Goal: Task Accomplishment & Management: Manage account settings

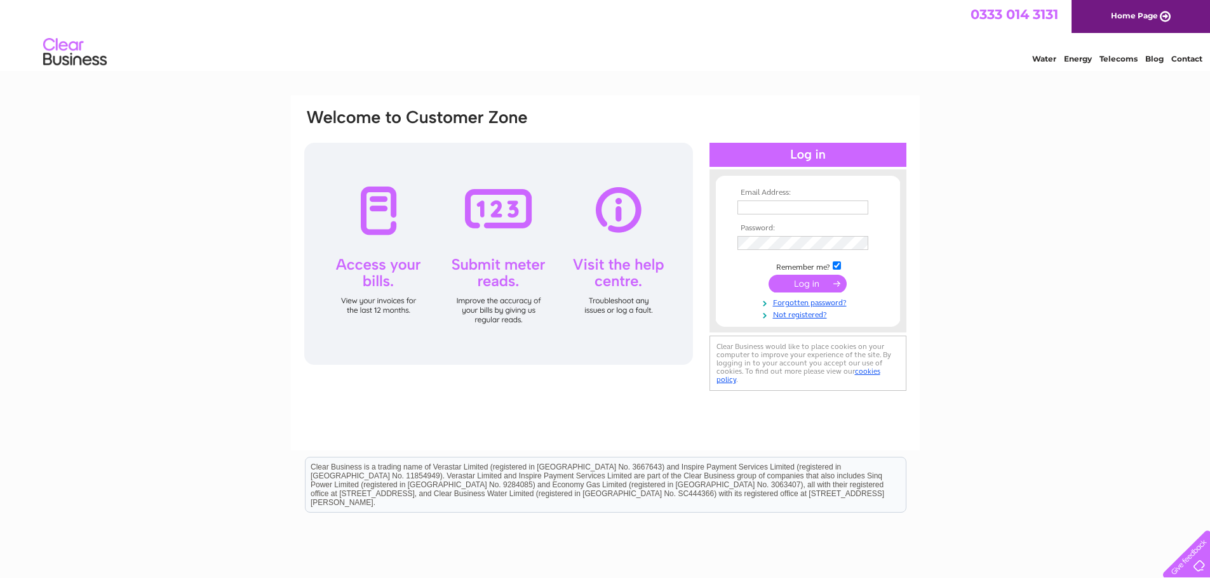
type input "Lifestylepharmacy160@gmail.com"
click at [790, 283] on input "submit" at bounding box center [807, 284] width 78 height 18
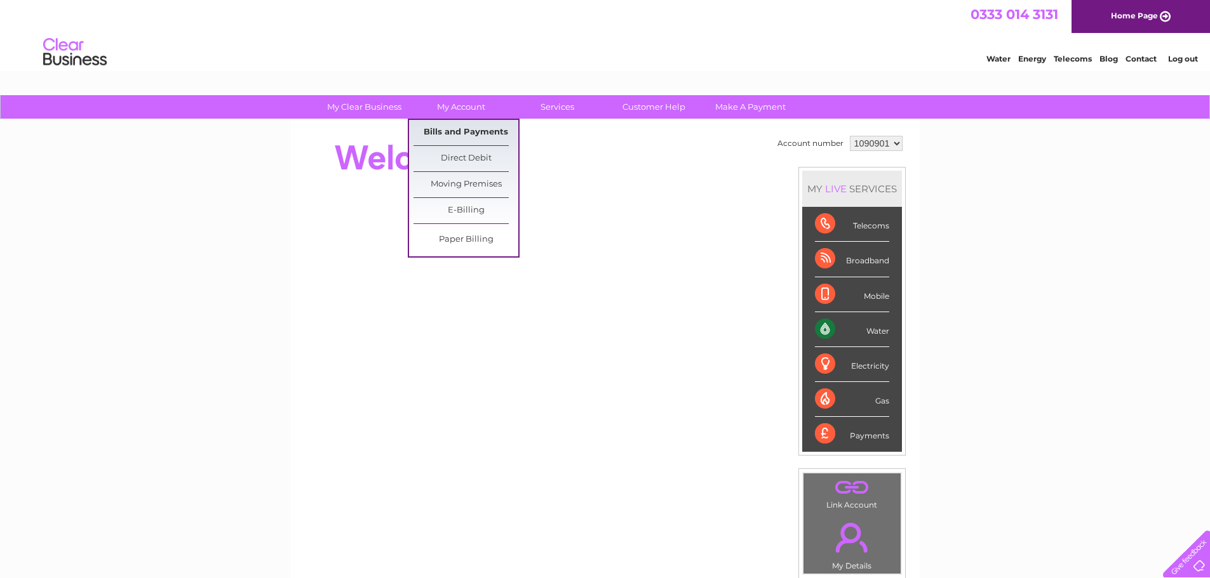
click at [465, 136] on link "Bills and Payments" at bounding box center [465, 132] width 105 height 25
click at [467, 130] on link "Bills and Payments" at bounding box center [465, 132] width 105 height 25
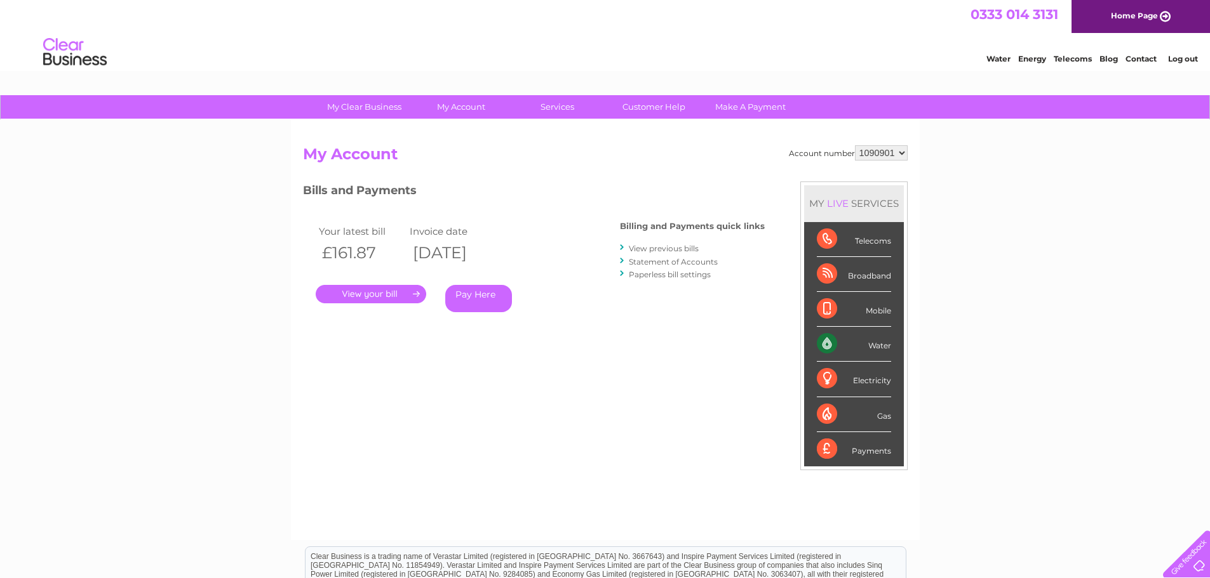
click at [677, 262] on link "Statement of Accounts" at bounding box center [673, 262] width 89 height 10
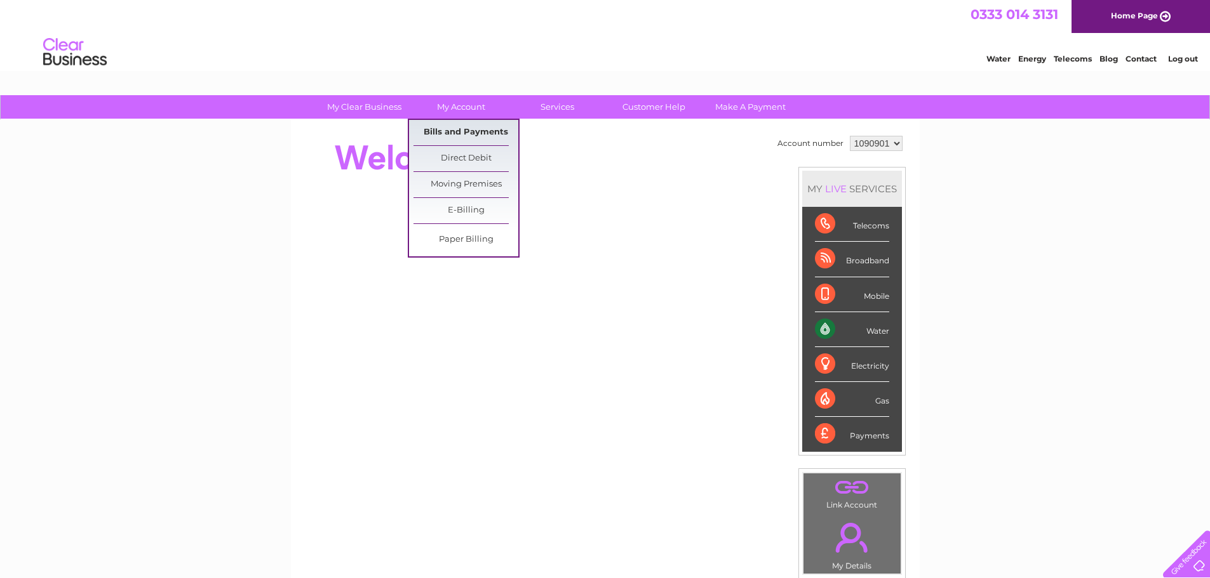
click at [450, 124] on link "Bills and Payments" at bounding box center [465, 132] width 105 height 25
click at [475, 128] on link "Bills and Payments" at bounding box center [465, 132] width 105 height 25
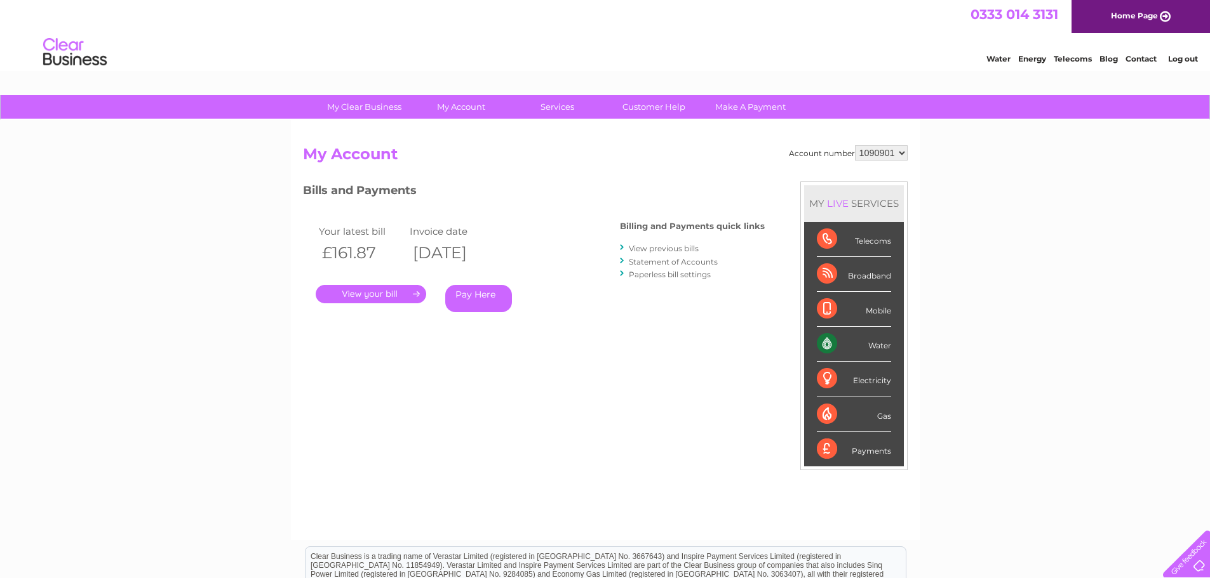
click at [678, 244] on link "View previous bills" at bounding box center [664, 249] width 70 height 10
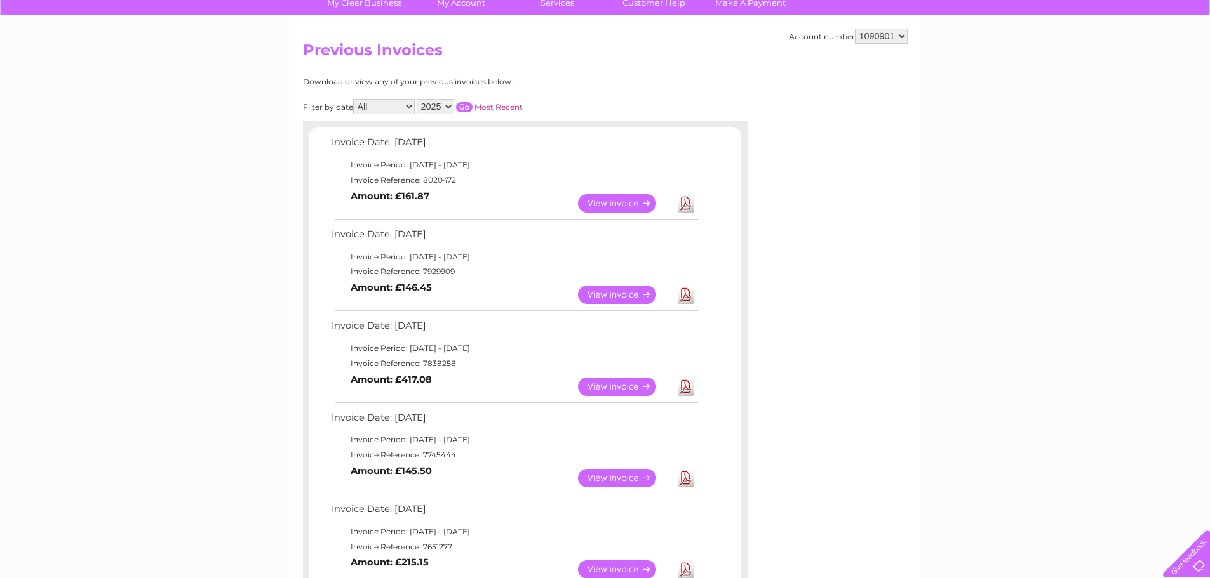
scroll to position [127, 0]
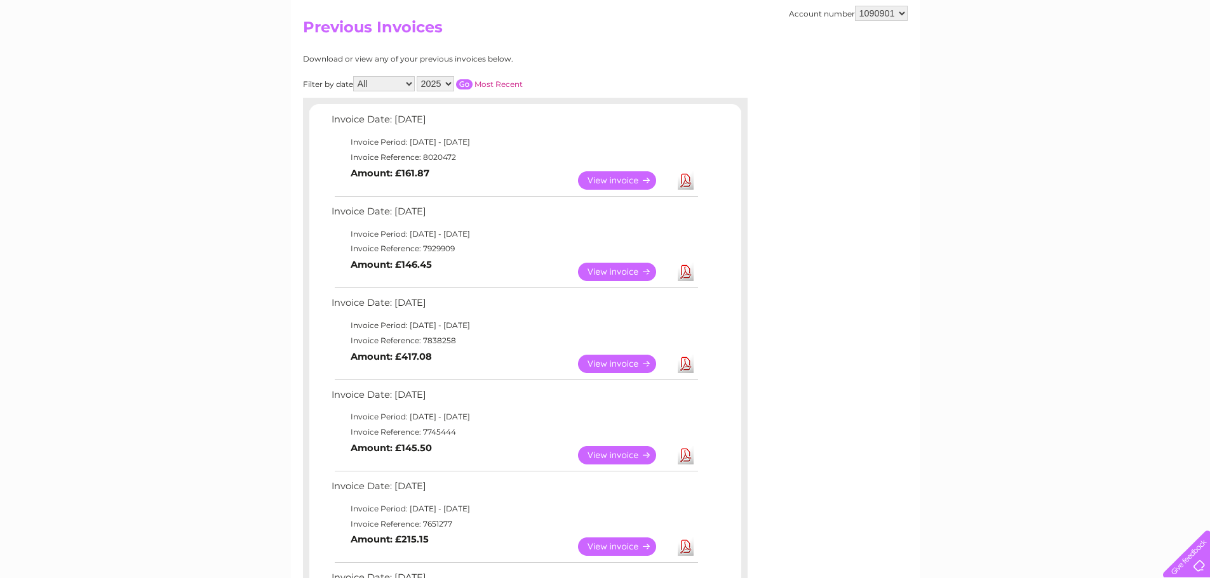
click at [610, 360] on link "View" at bounding box center [624, 364] width 93 height 18
click at [386, 86] on select "All January February March April May June July August September October Novembe…" at bounding box center [384, 83] width 62 height 15
select select "6"
click at [354, 76] on select "All January February March April May June July August September October Novembe…" at bounding box center [384, 83] width 62 height 15
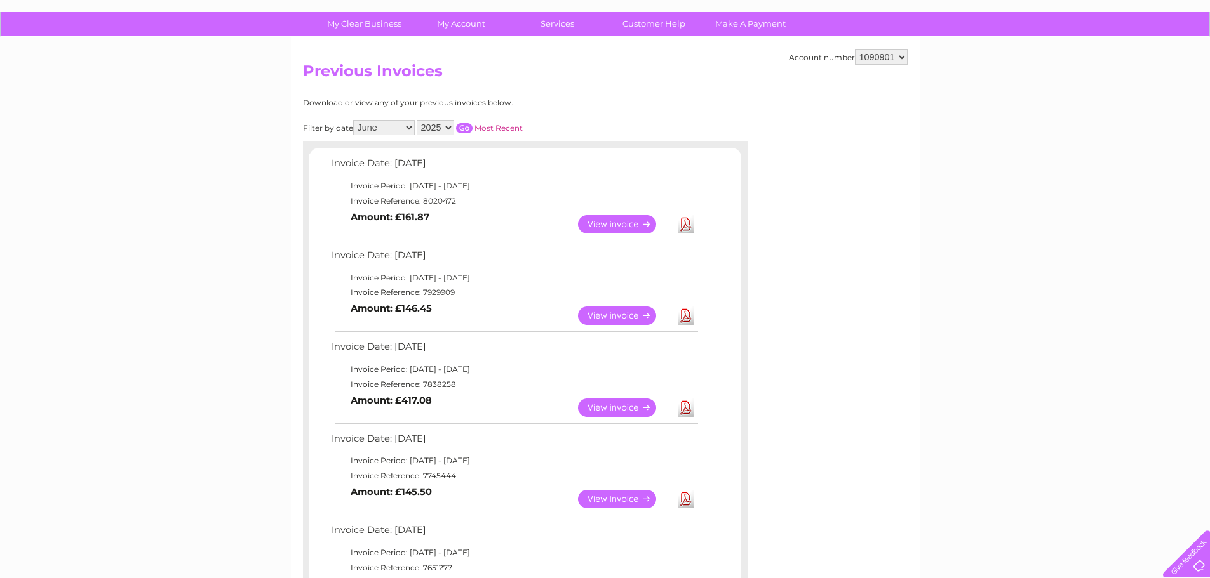
scroll to position [63, 0]
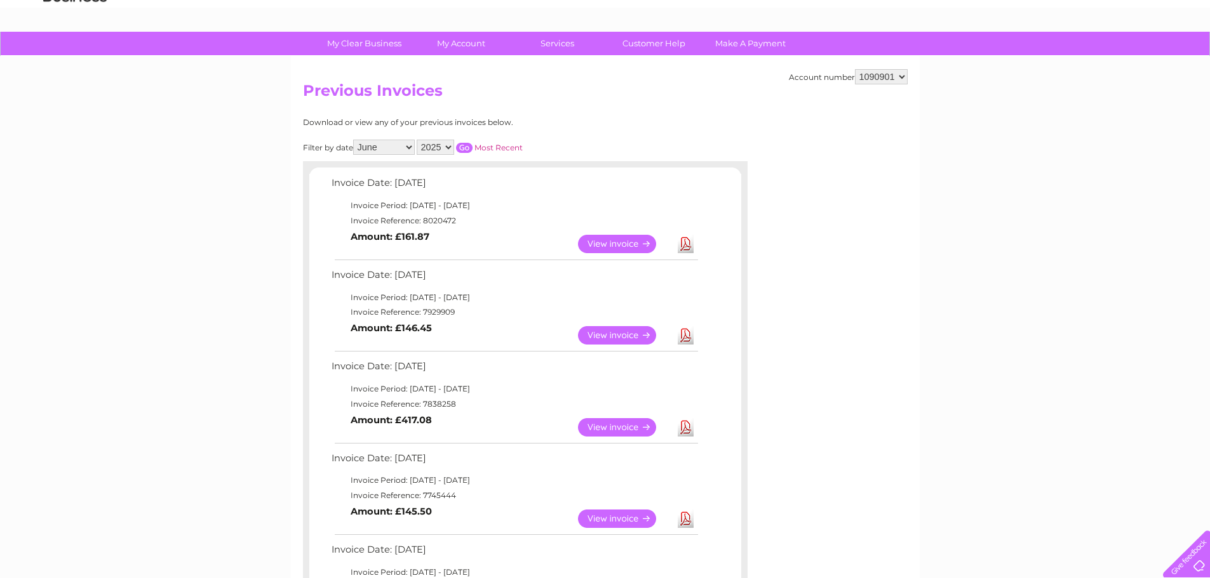
click at [593, 236] on link "View" at bounding box center [624, 244] width 93 height 18
